Goal: Navigation & Orientation: Find specific page/section

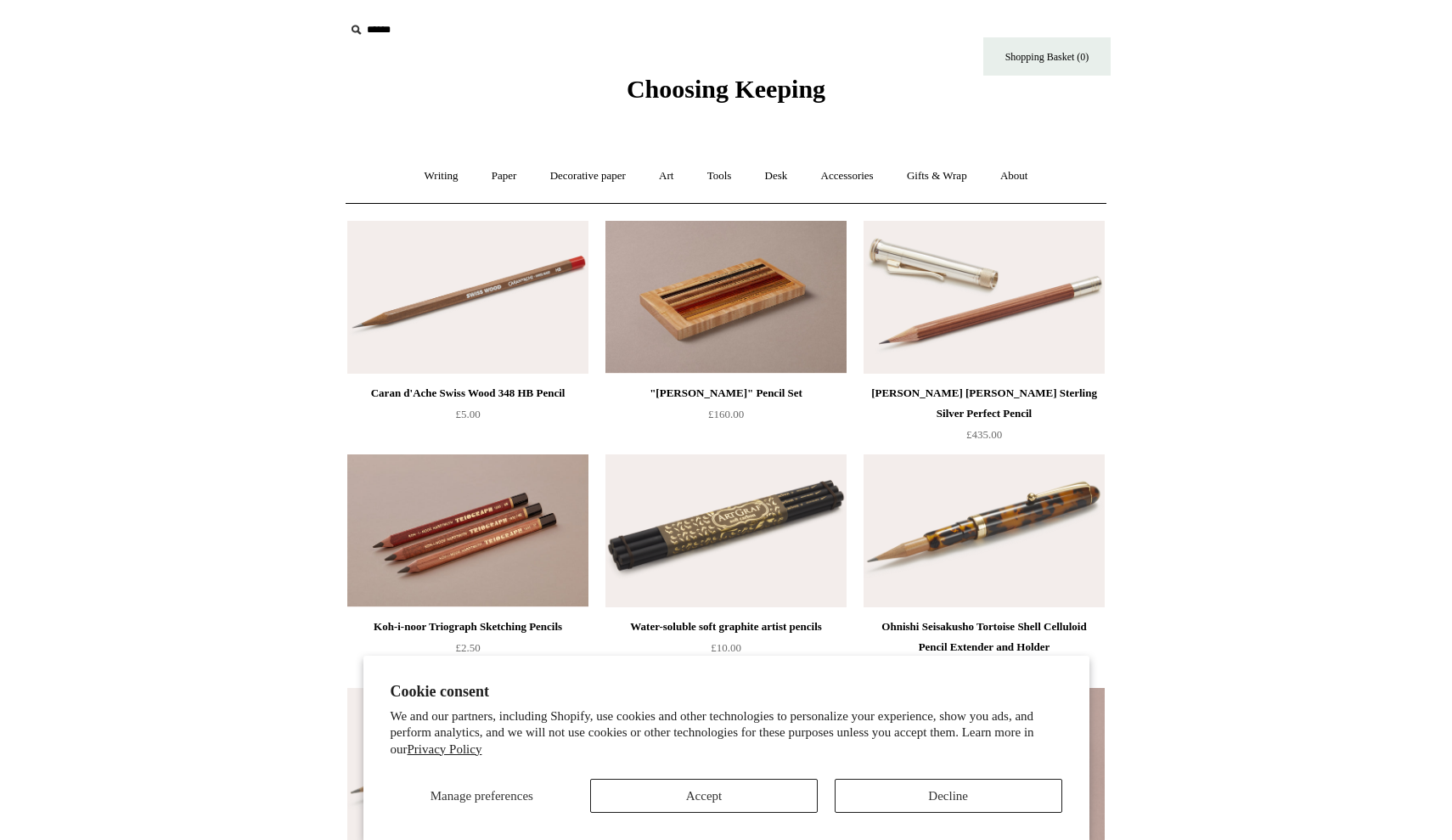
click at [893, 794] on button "Decline" at bounding box center [948, 795] width 227 height 34
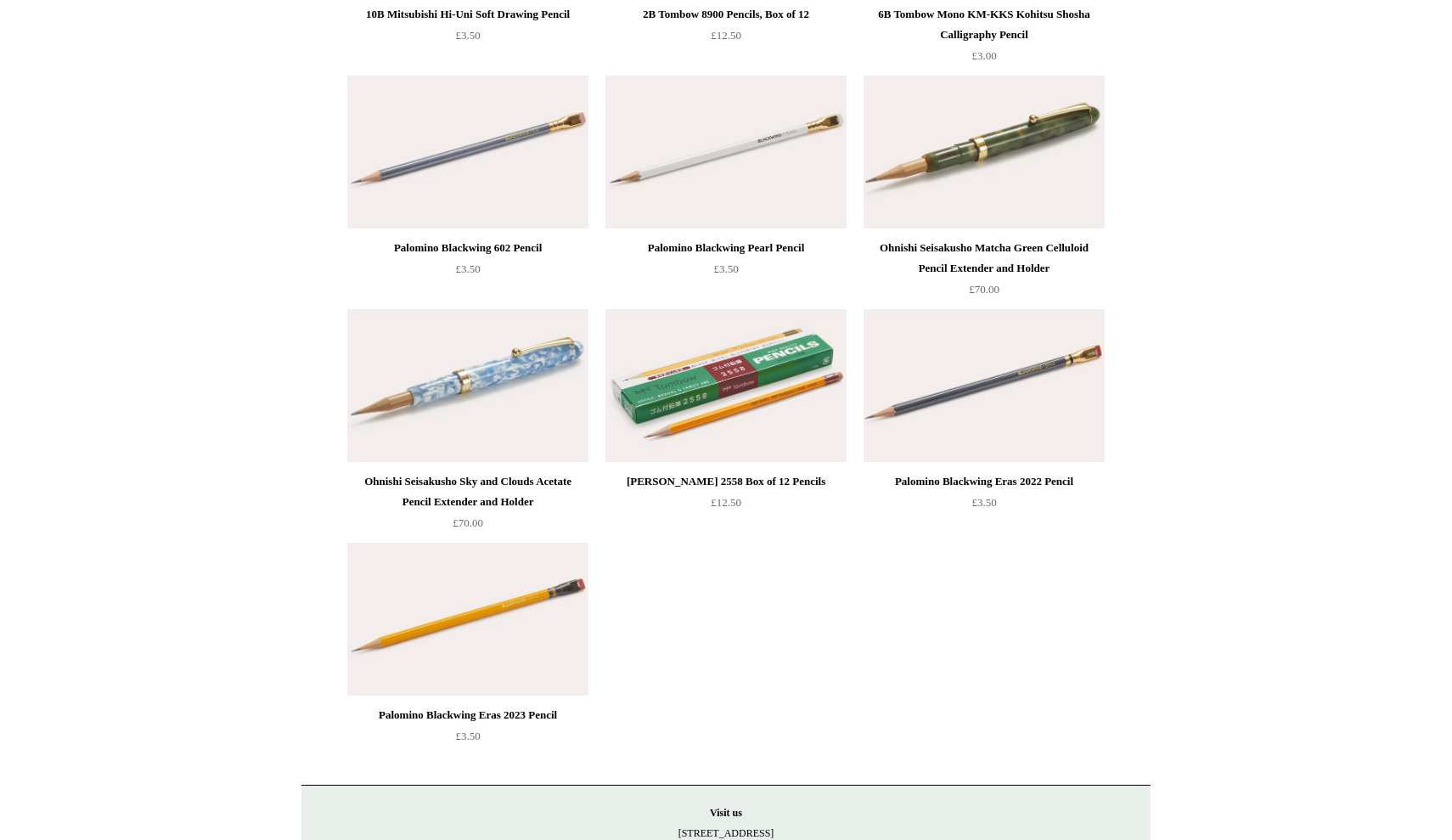
scroll to position [2247, 0]
click at [705, 181] on img at bounding box center [726, 151] width 242 height 153
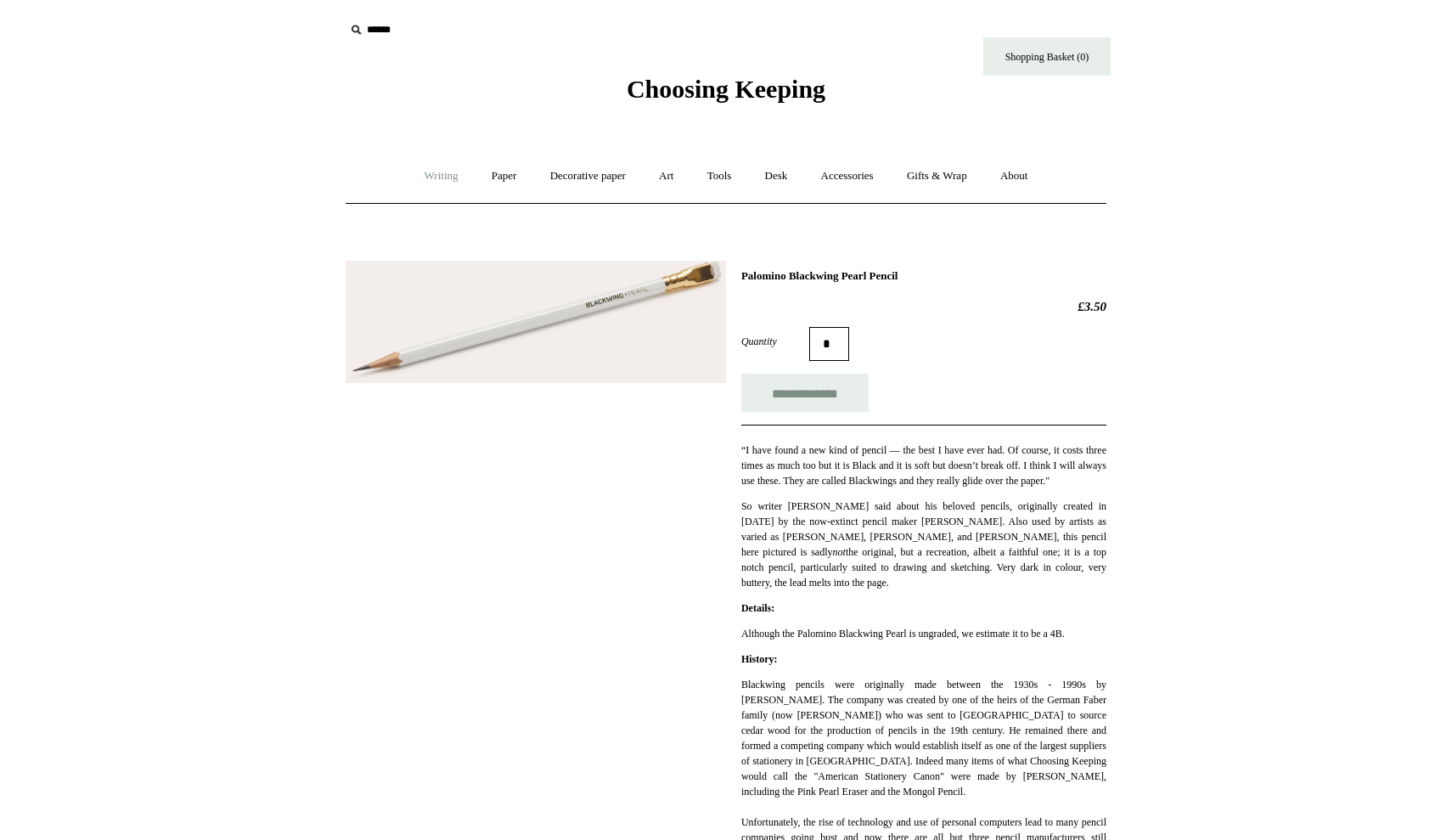
click at [442, 176] on link "Writing +" at bounding box center [441, 176] width 64 height 45
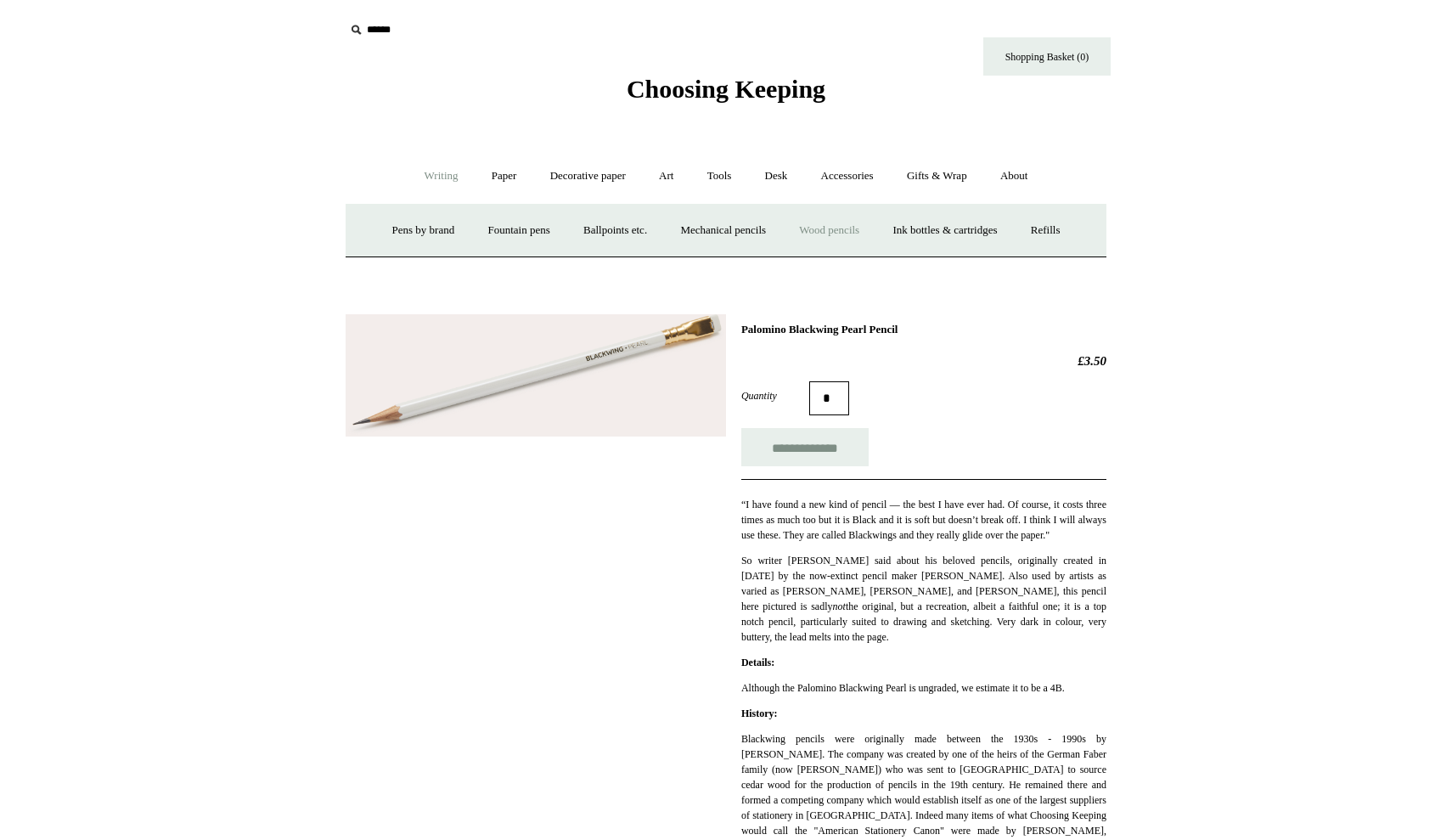
click at [838, 227] on link "Wood pencils +" at bounding box center [829, 231] width 91 height 45
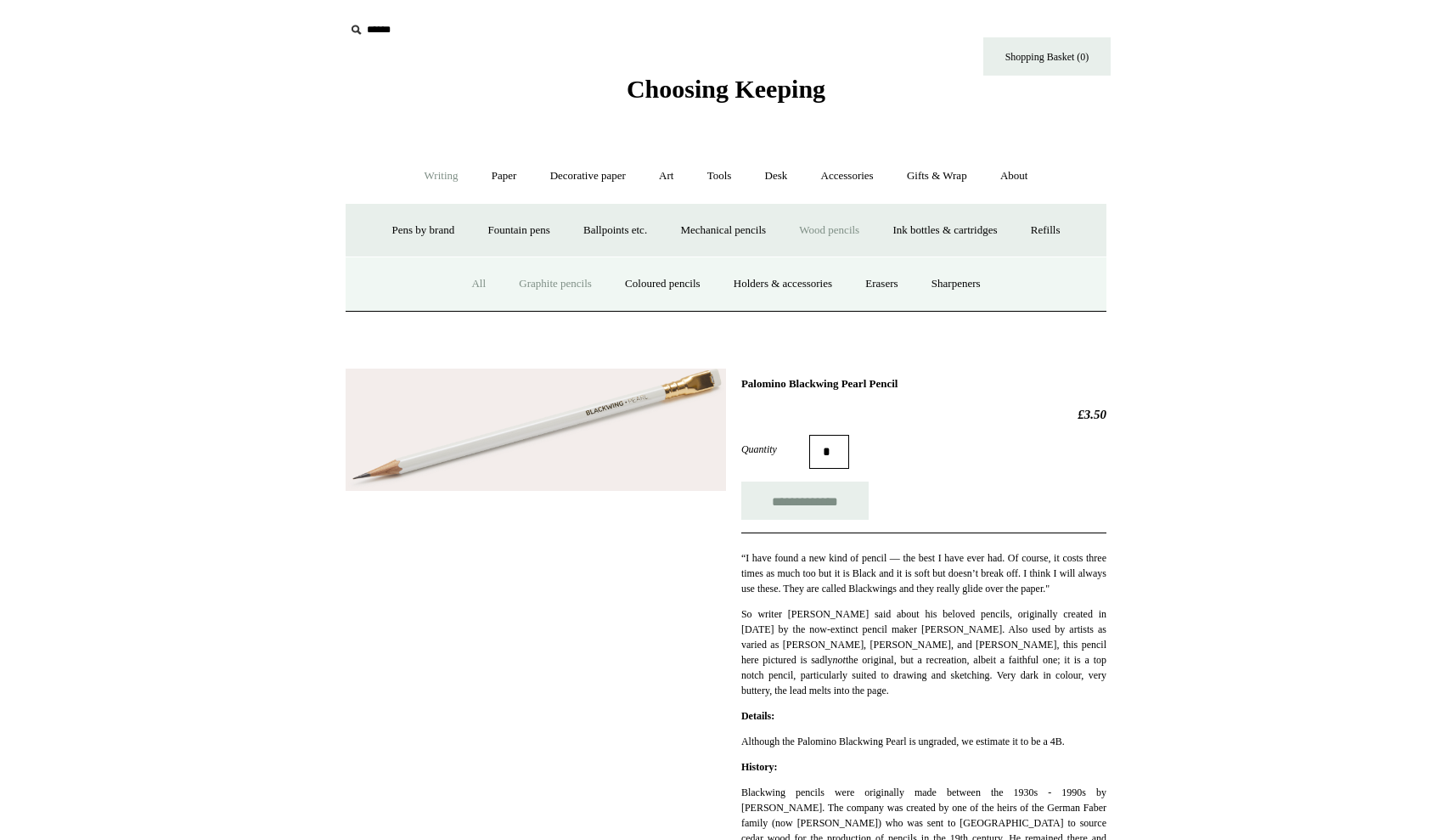
click at [523, 276] on link "Graphite pencils" at bounding box center [556, 284] width 104 height 45
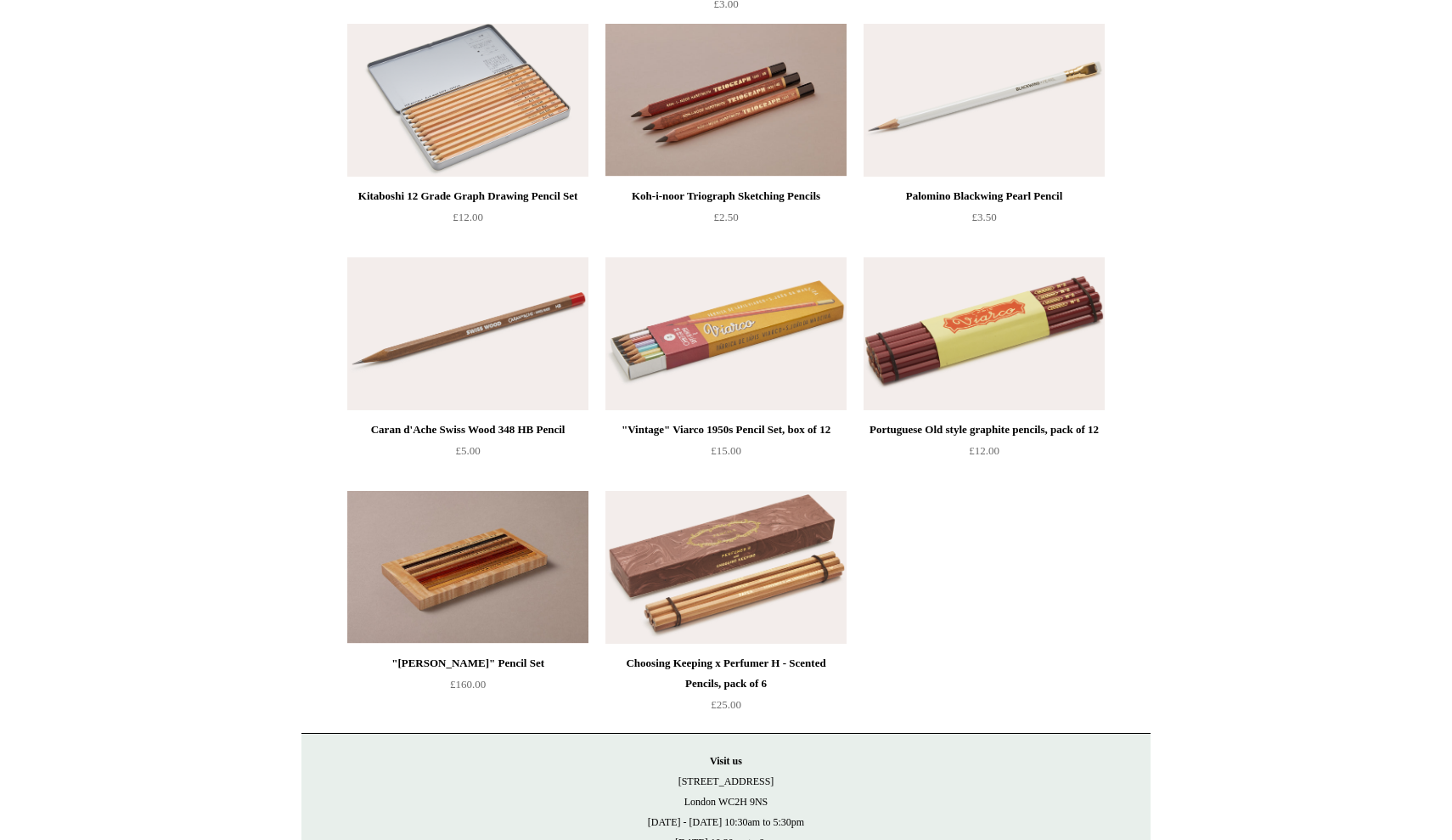
scroll to position [921, 0]
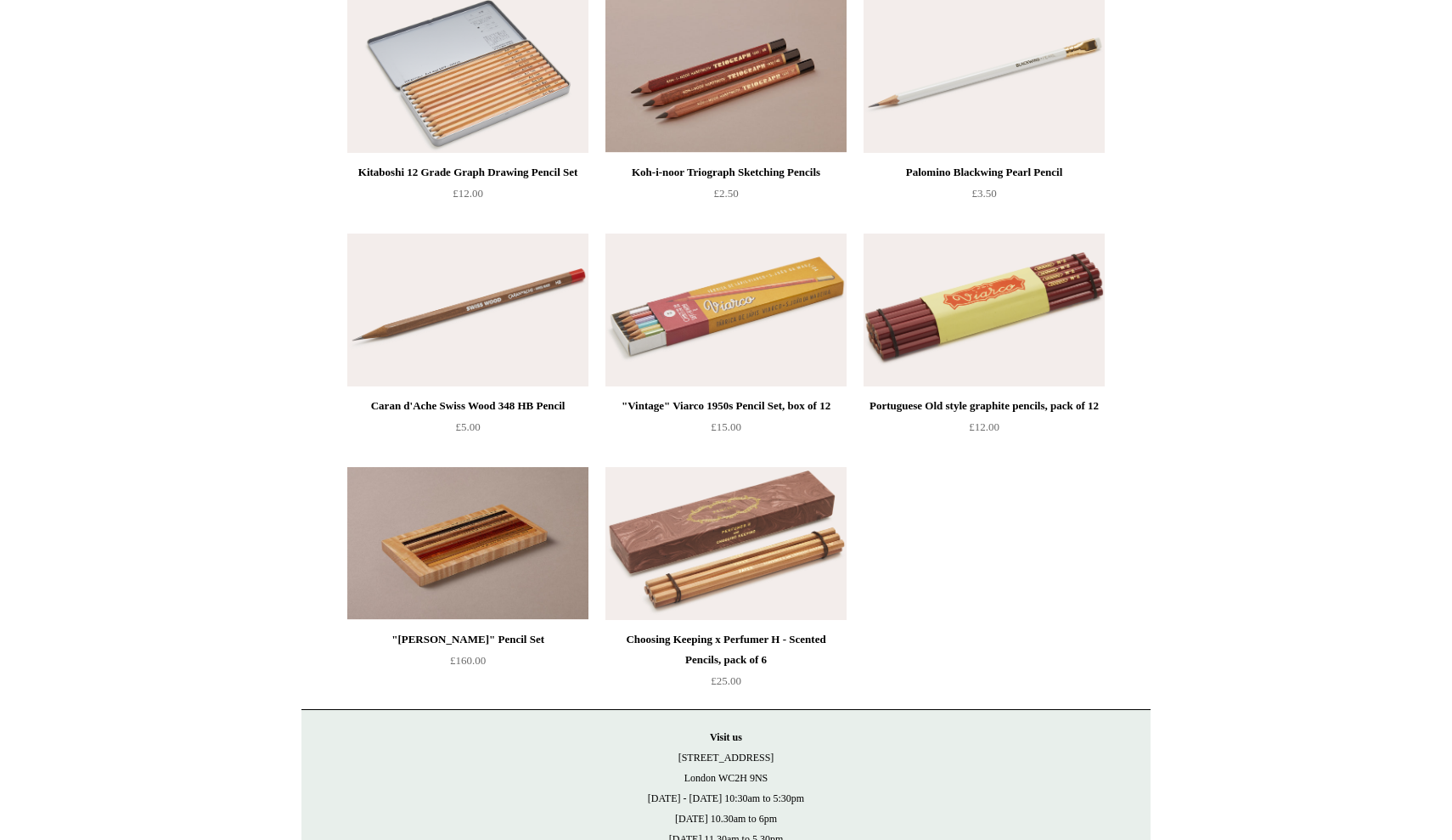
click at [709, 563] on img at bounding box center [726, 543] width 242 height 153
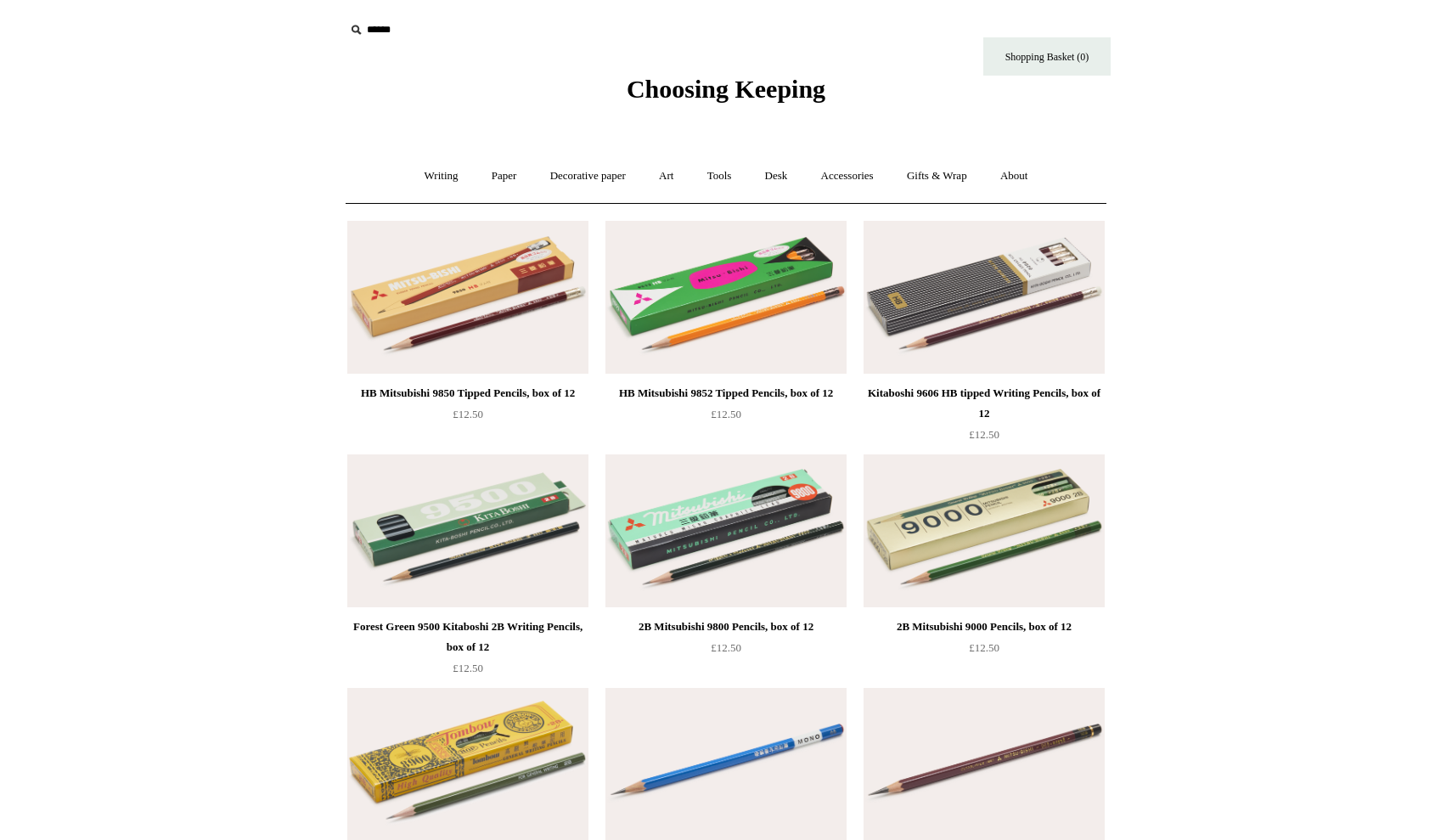
scroll to position [0, 0]
click at [481, 169] on link "Paper +" at bounding box center [504, 176] width 56 height 45
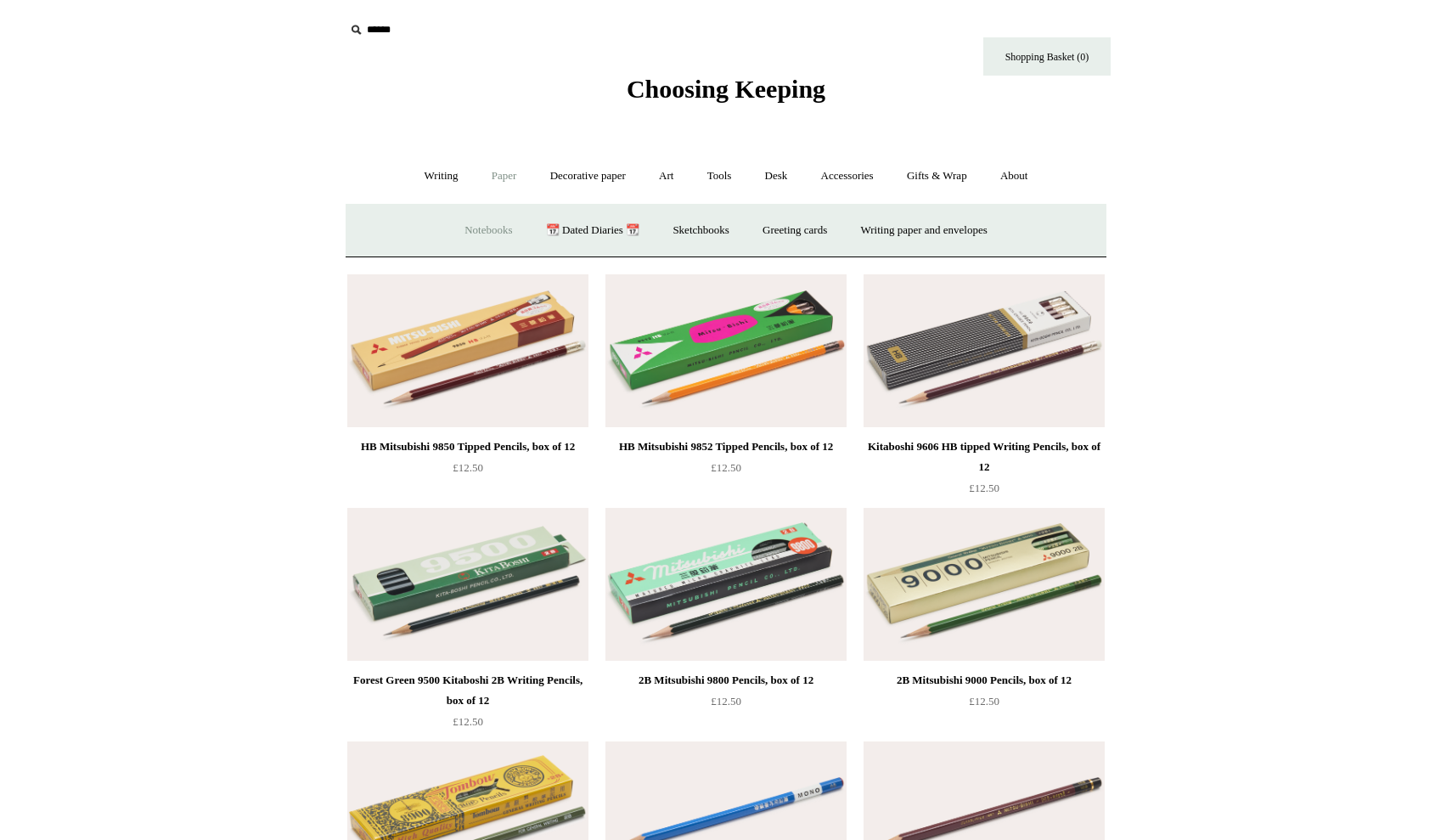
click at [479, 223] on link "Notebooks +" at bounding box center [488, 231] width 78 height 45
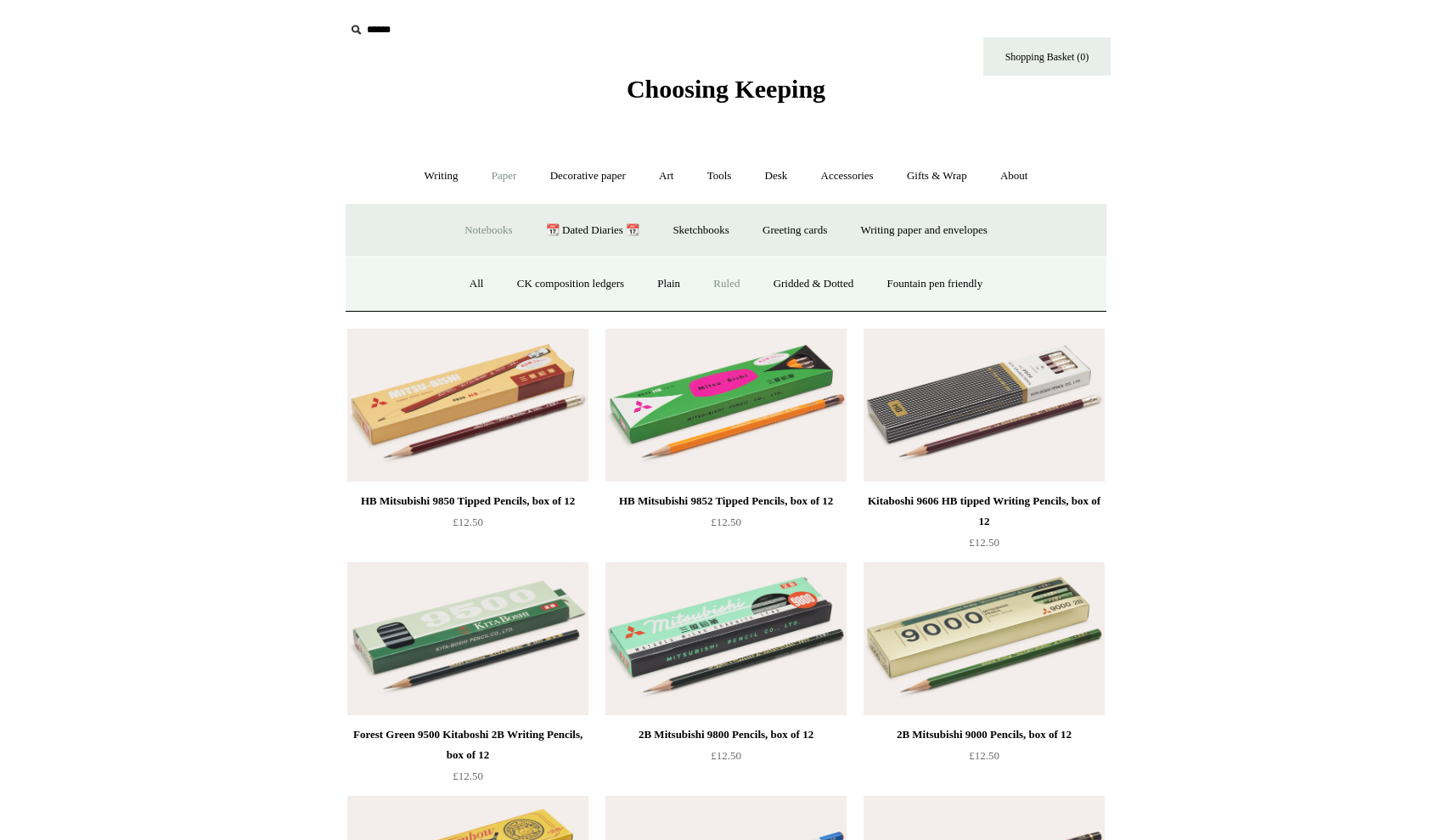
click at [725, 283] on link "Ruled" at bounding box center [726, 284] width 57 height 45
